Goal: Information Seeking & Learning: Learn about a topic

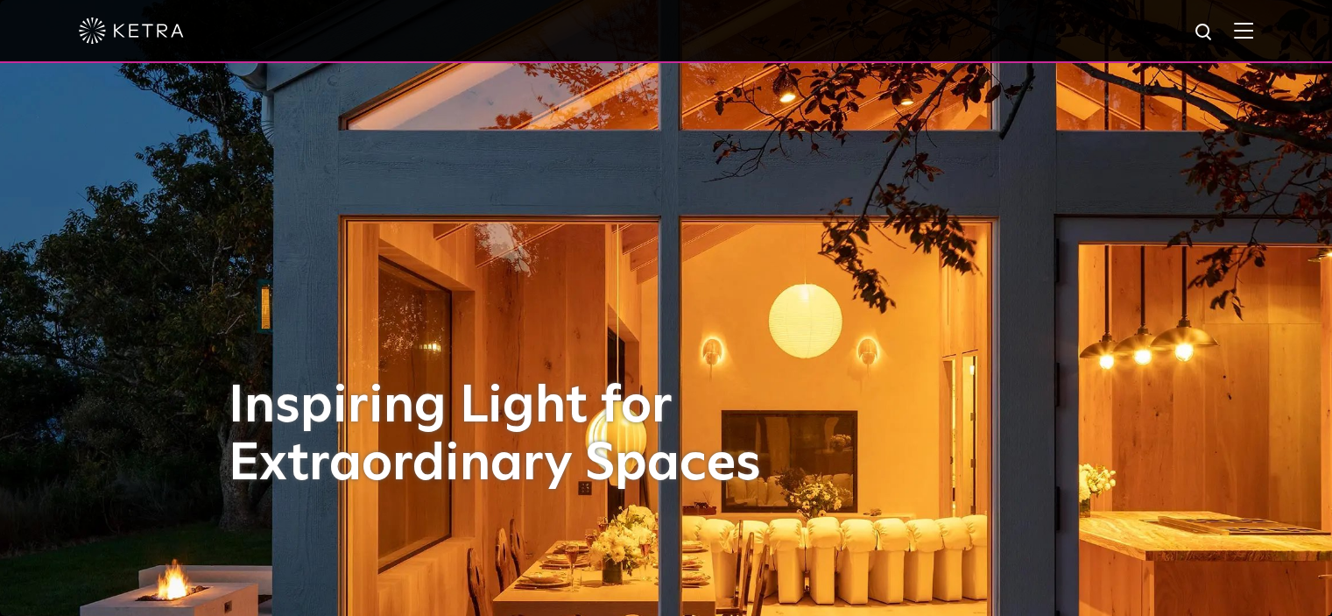
click at [1253, 24] on img at bounding box center [1243, 30] width 19 height 17
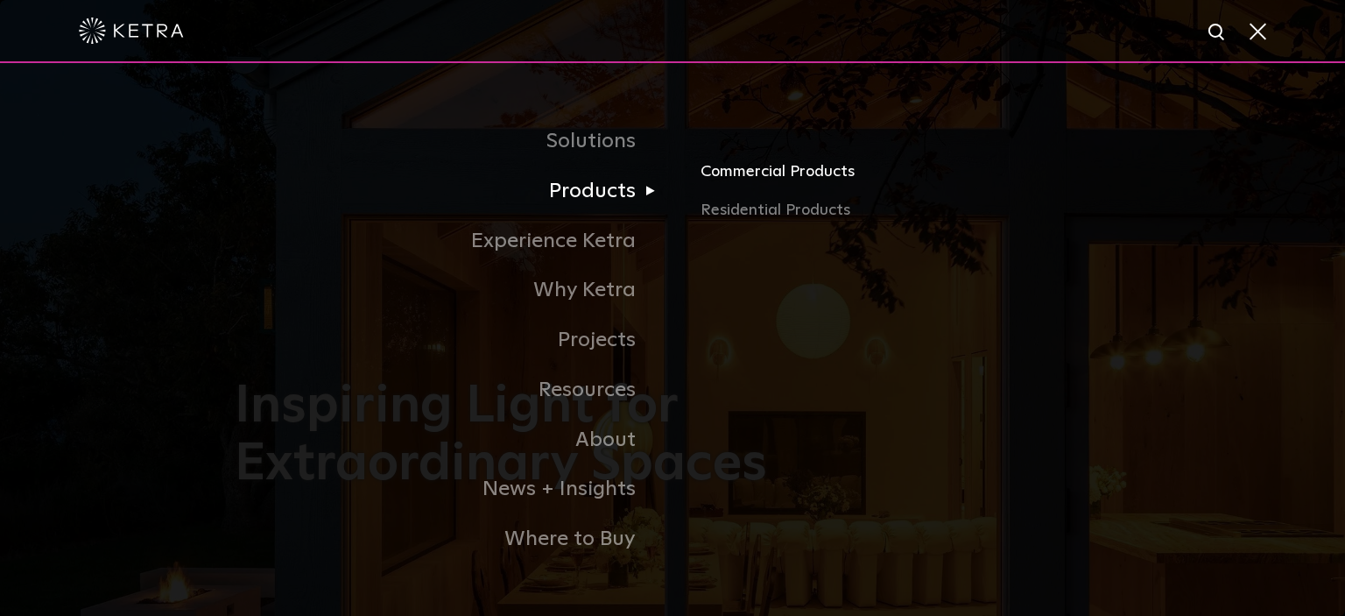
click at [761, 174] on link "Commercial Products" at bounding box center [905, 178] width 410 height 39
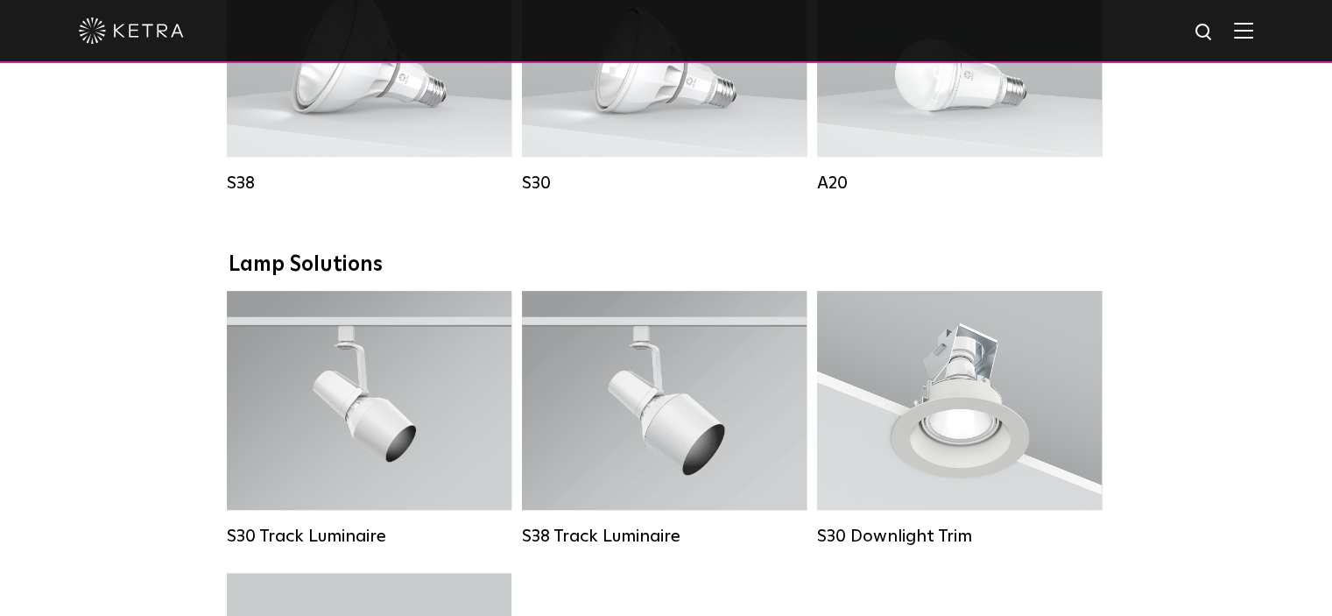
scroll to position [1576, 0]
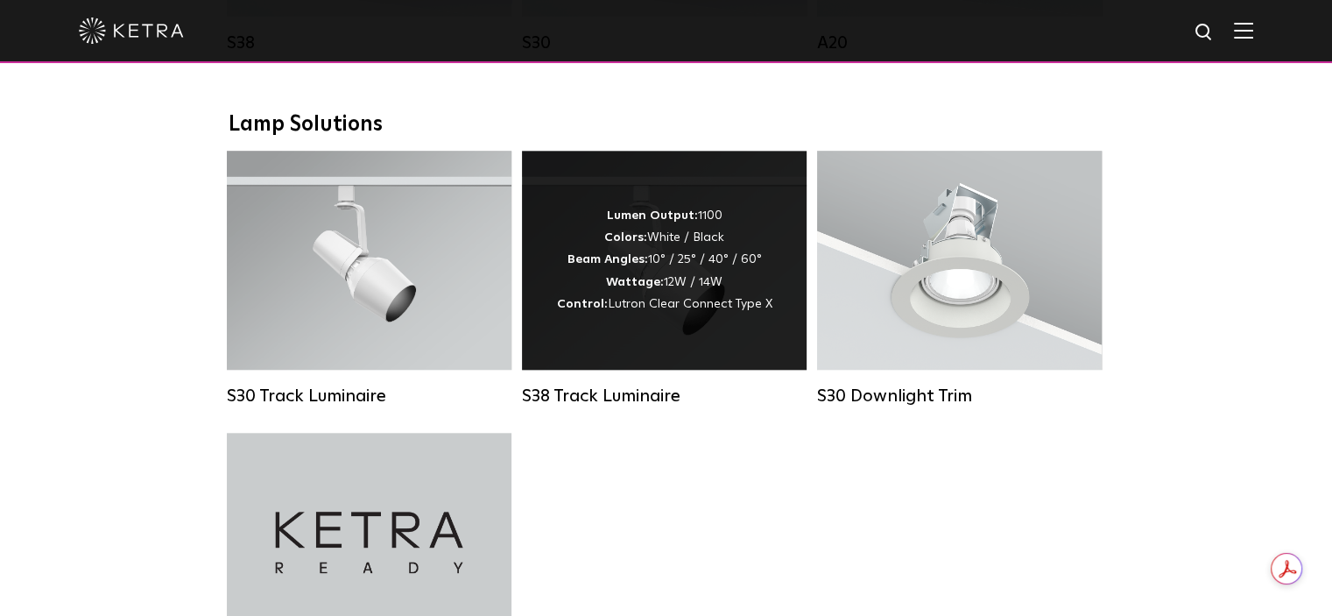
click at [642, 343] on div "Lumen Output: 1100 Colors: White / Black Beam Angles: 10° / 25° / 40° / 60° Wat…" at bounding box center [664, 260] width 285 height 219
